Goal: Transaction & Acquisition: Purchase product/service

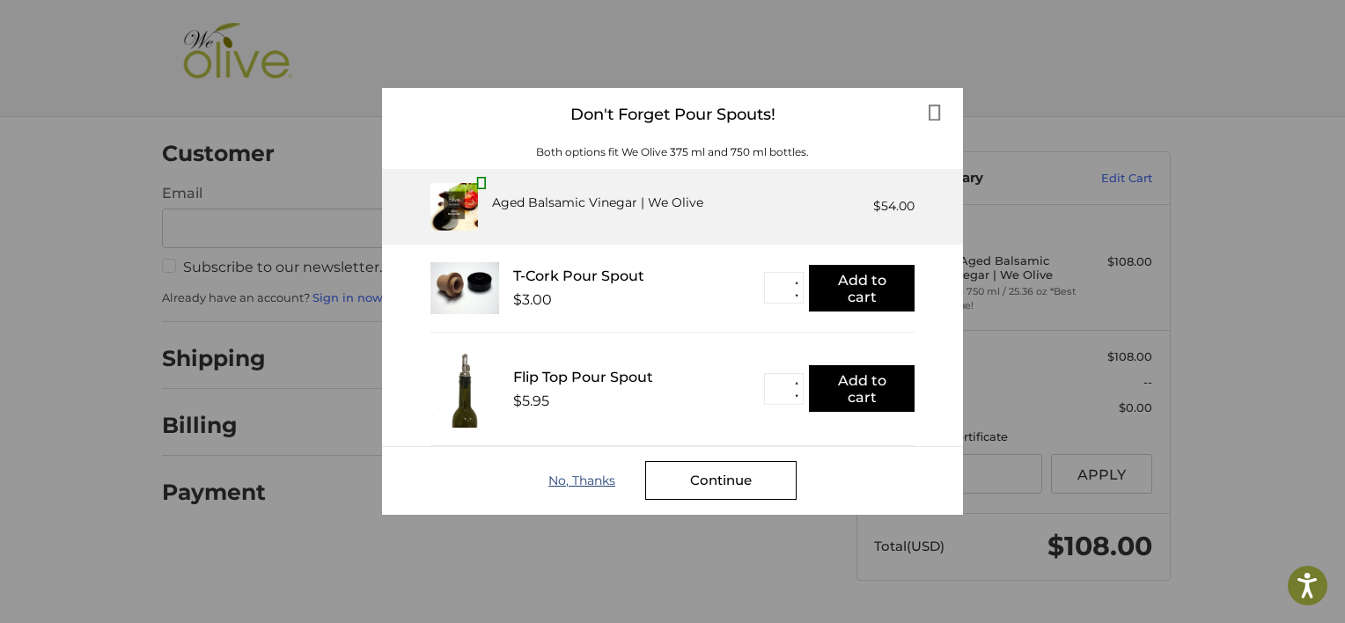
click at [578, 476] on div "No, Thanks" at bounding box center [596, 481] width 97 height 14
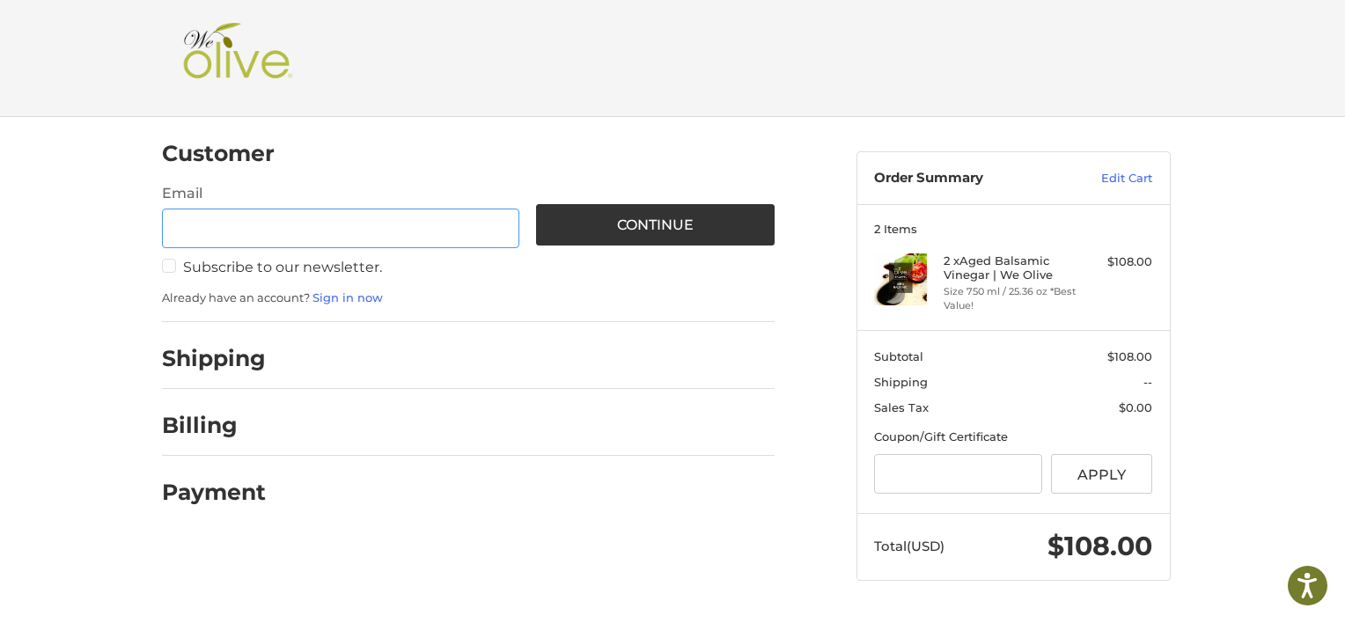
click at [227, 224] on input "Email" at bounding box center [340, 229] width 357 height 40
type input "**********"
click at [336, 295] on link "Sign in now" at bounding box center [347, 297] width 70 height 14
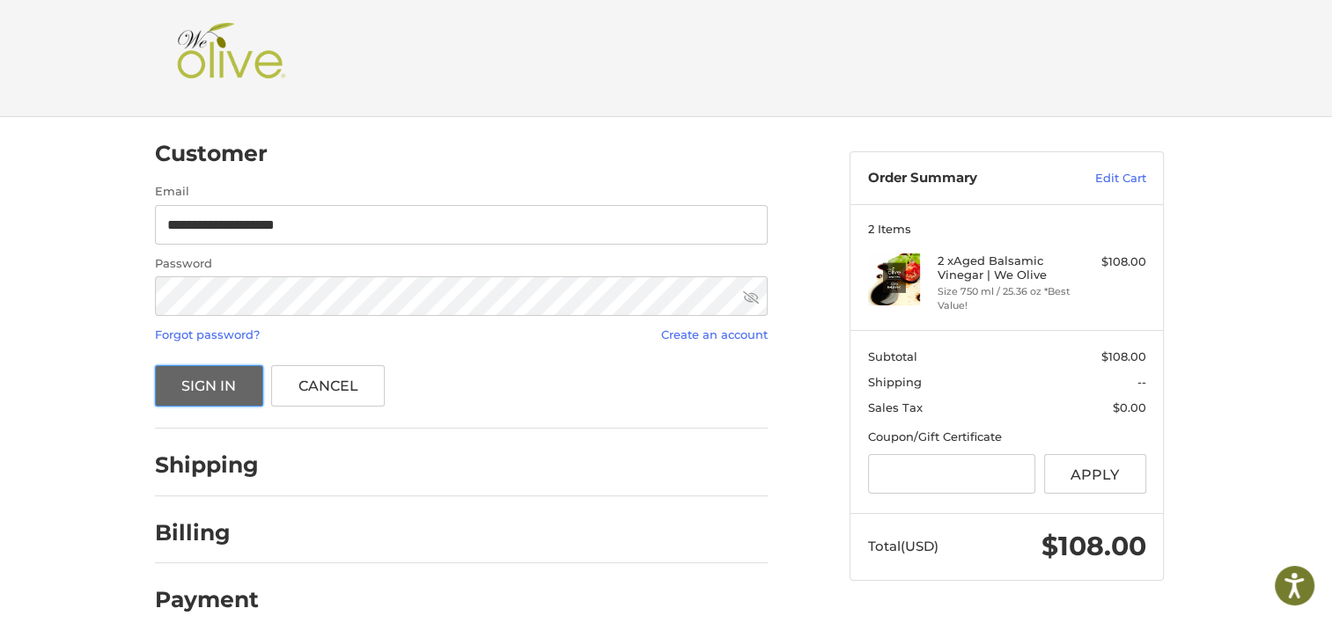
click at [217, 377] on button "Sign In" at bounding box center [209, 385] width 108 height 41
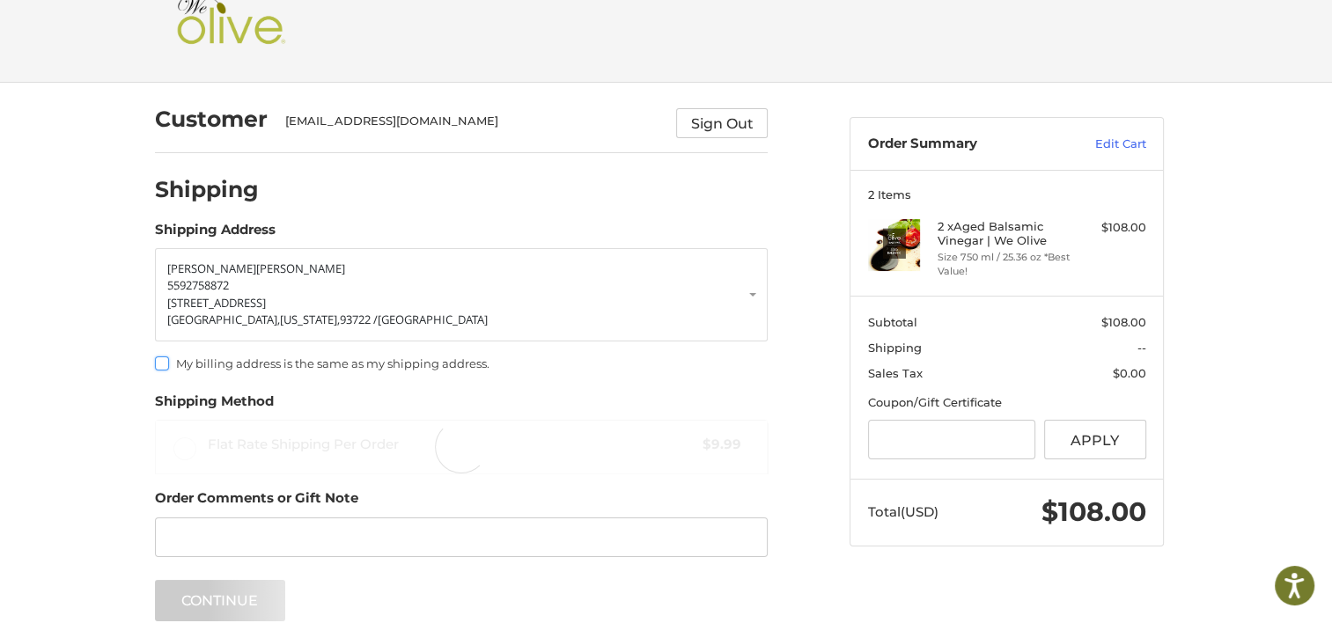
scroll to position [62, 0]
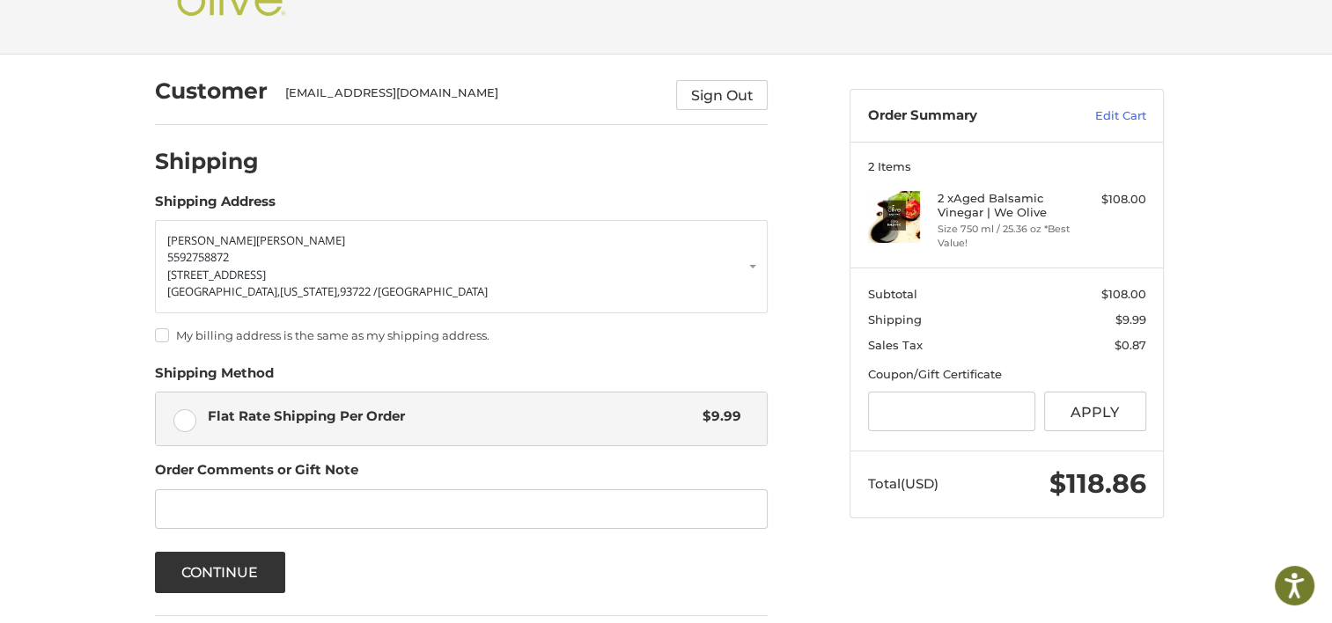
click at [160, 332] on label "My billing address is the same as my shipping address." at bounding box center [461, 335] width 613 height 14
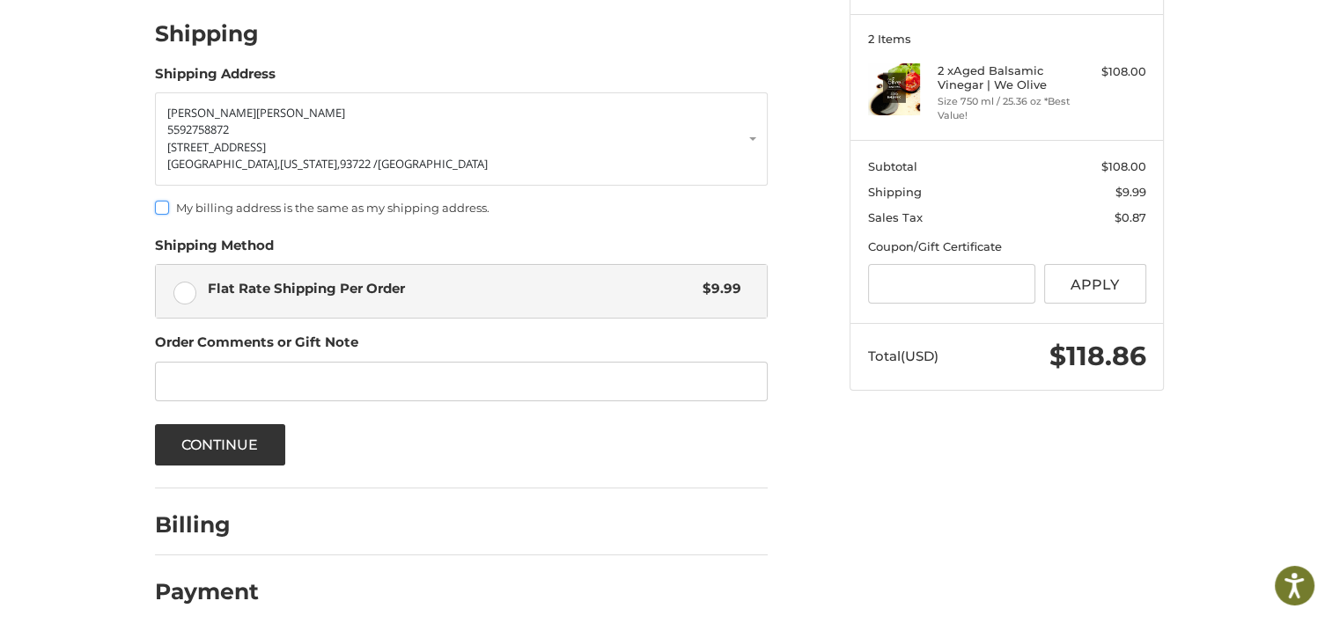
scroll to position [204, 0]
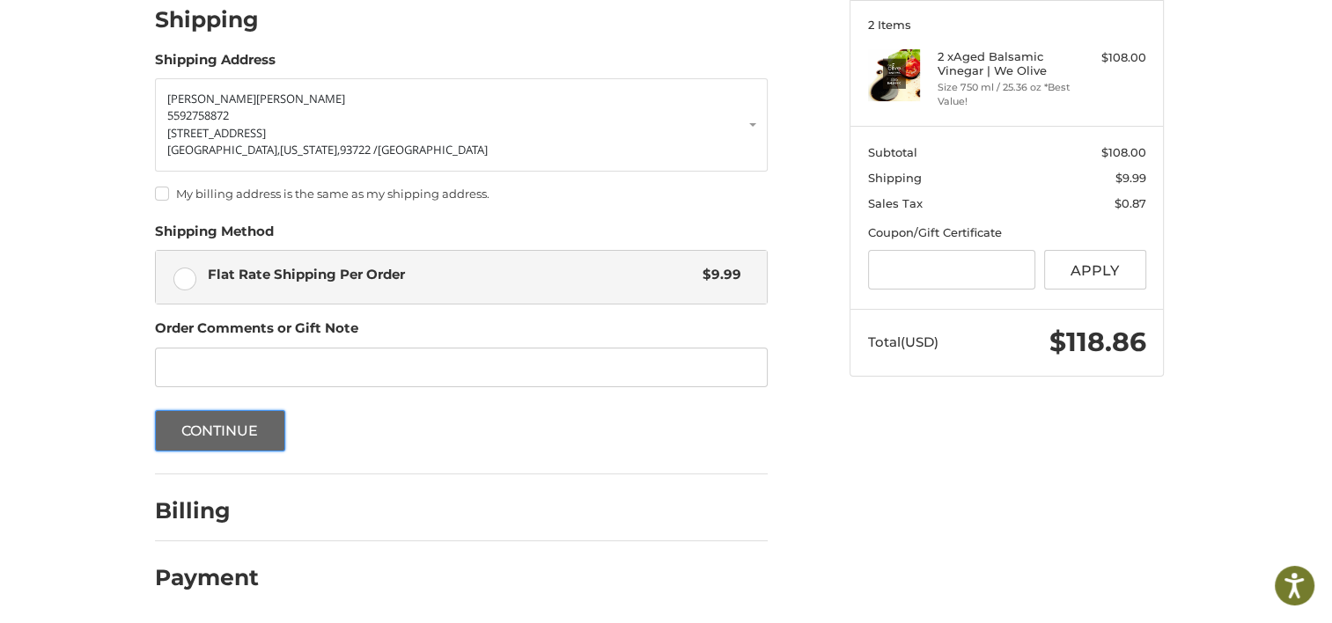
click at [238, 421] on button "Continue" at bounding box center [220, 430] width 130 height 41
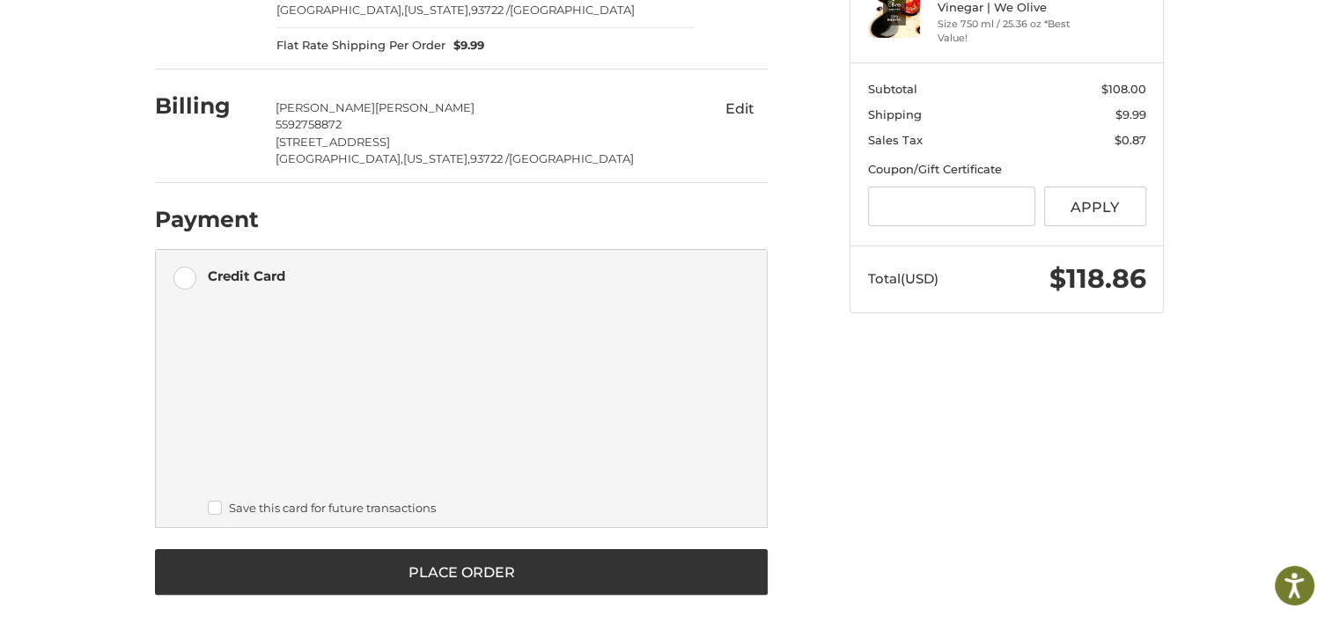
scroll to position [276, 0]
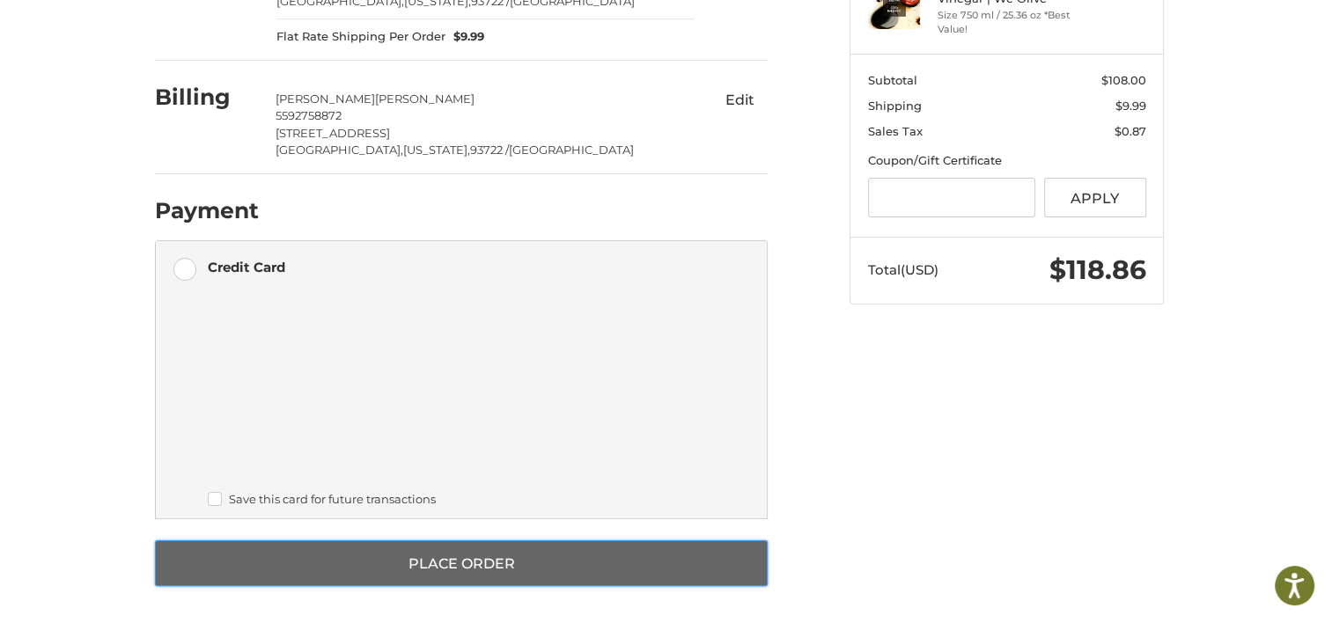
click at [484, 558] on button "Place Order" at bounding box center [461, 563] width 613 height 46
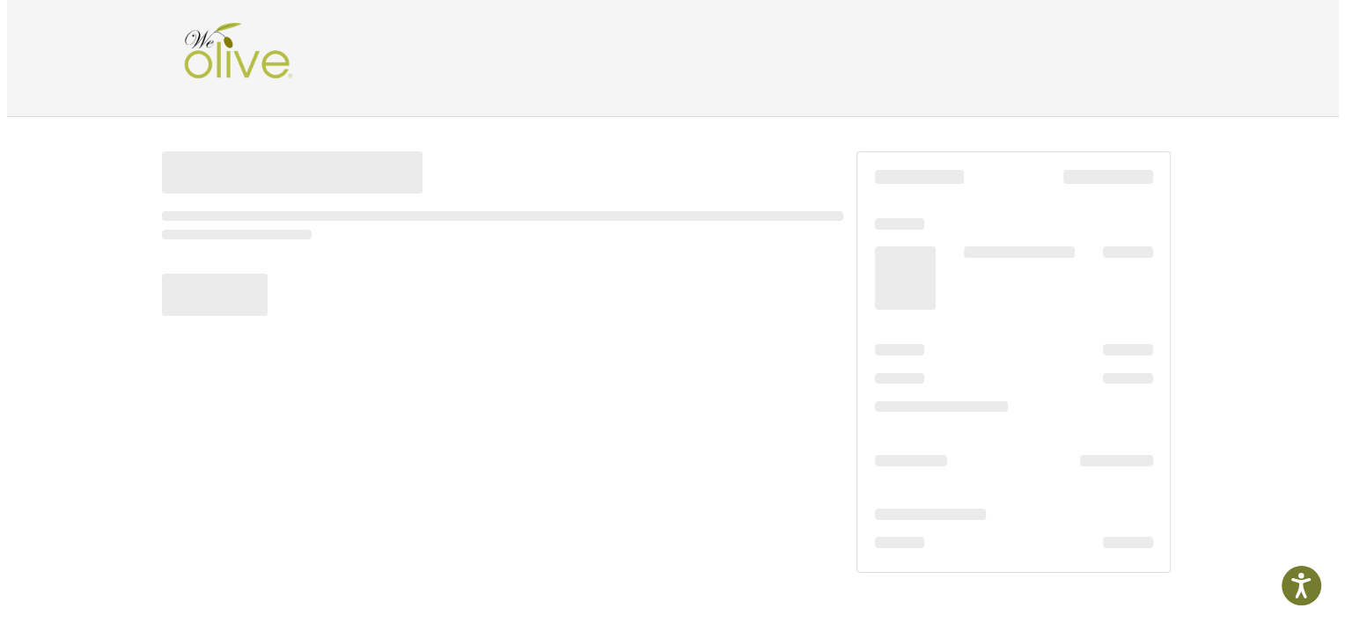
scroll to position [0, 0]
